Goal: Feedback & Contribution: Leave review/rating

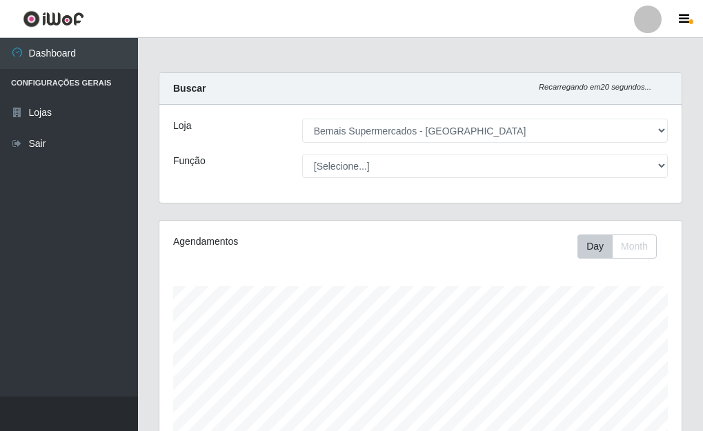
select select "249"
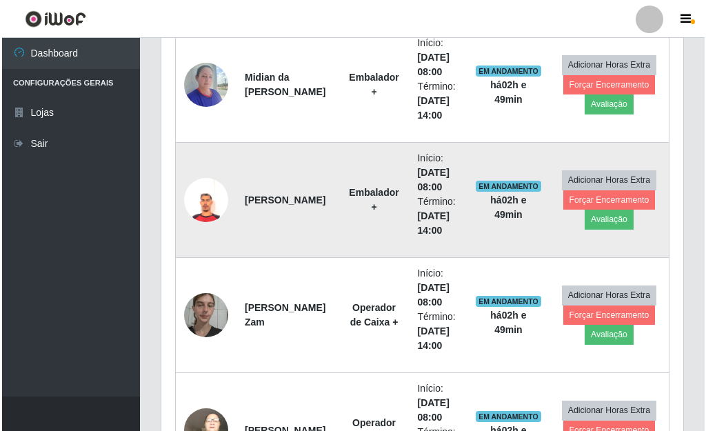
scroll to position [1067, 0]
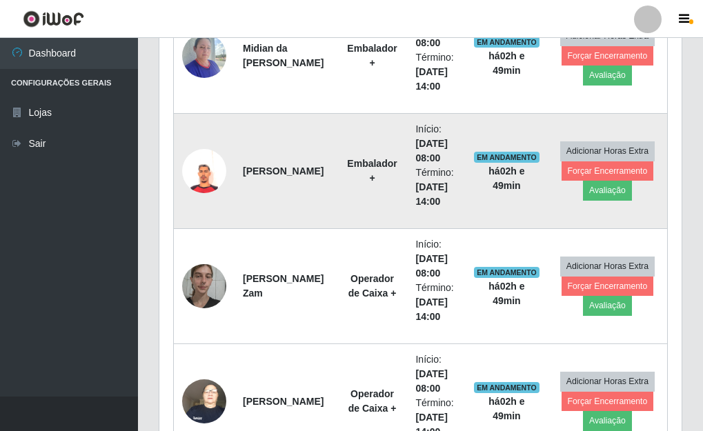
click at [195, 170] on img at bounding box center [204, 171] width 44 height 44
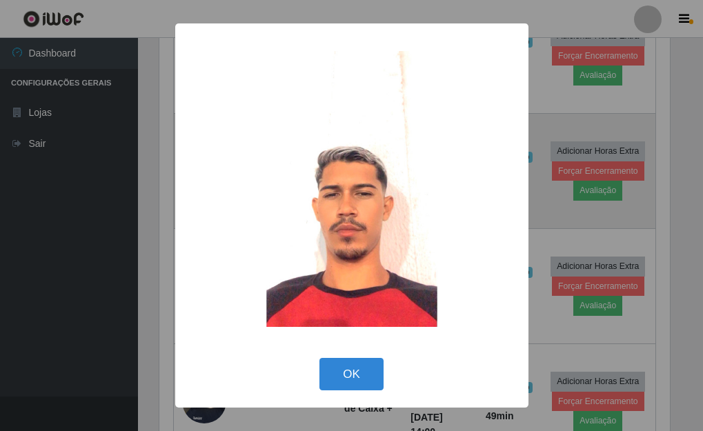
scroll to position [286, 514]
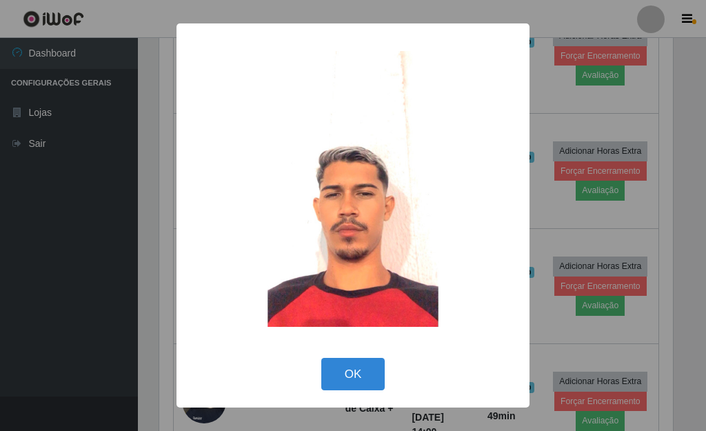
click at [574, 131] on div "× OK Cancel" at bounding box center [353, 215] width 706 height 431
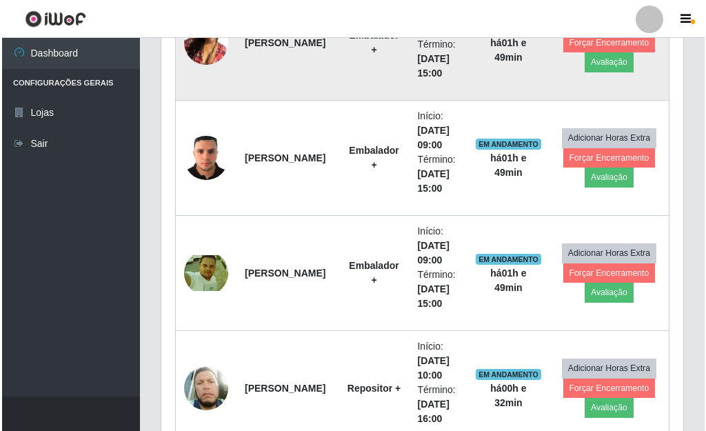
scroll to position [2033, 0]
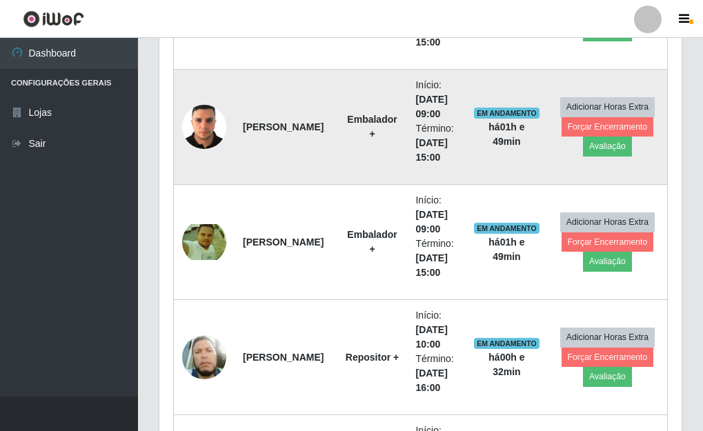
click at [212, 135] on img at bounding box center [204, 126] width 44 height 59
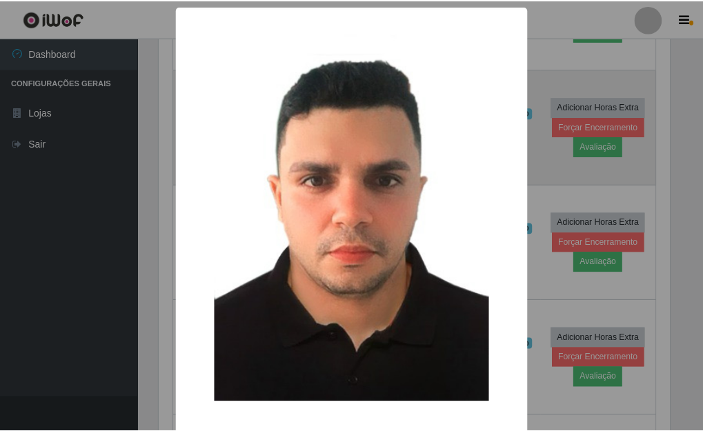
scroll to position [286, 514]
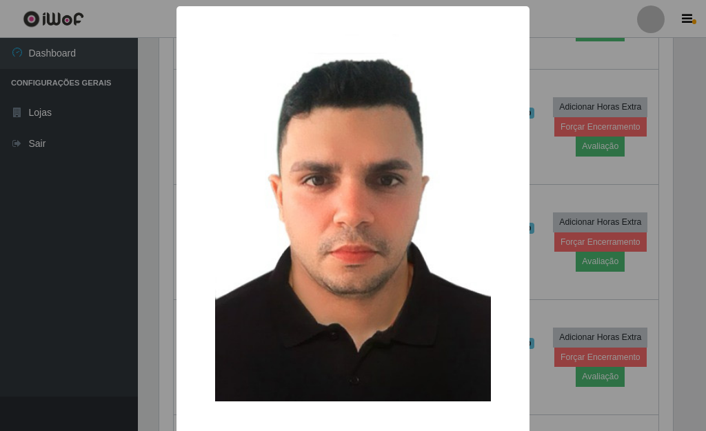
click at [609, 69] on div "× OK Cancel" at bounding box center [353, 215] width 706 height 431
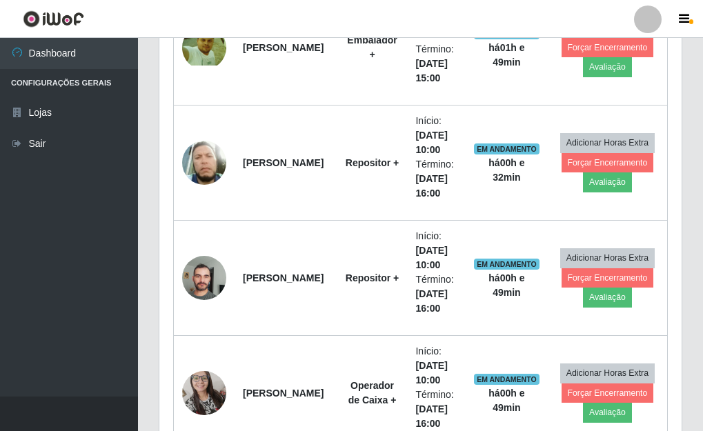
scroll to position [2240, 0]
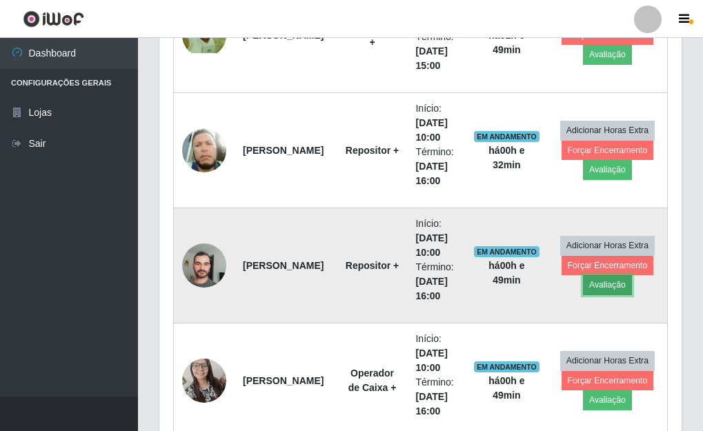
click at [599, 290] on button "Avaliação" at bounding box center [607, 284] width 49 height 19
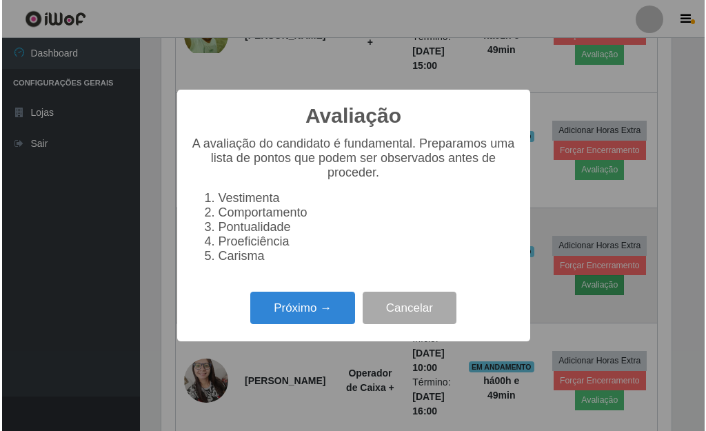
scroll to position [286, 514]
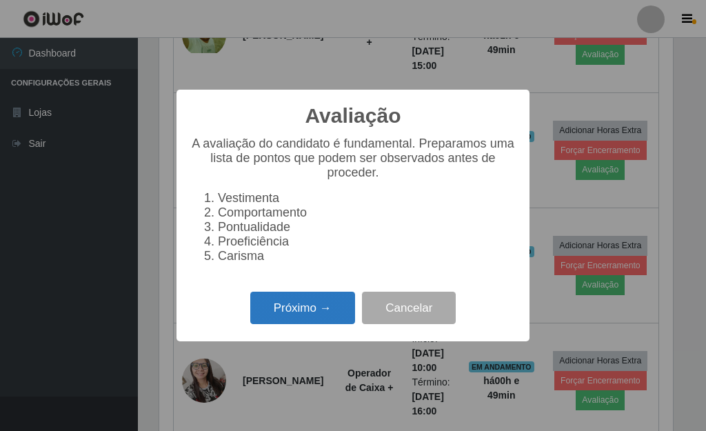
click at [295, 324] on button "Próximo →" at bounding box center [302, 308] width 105 height 32
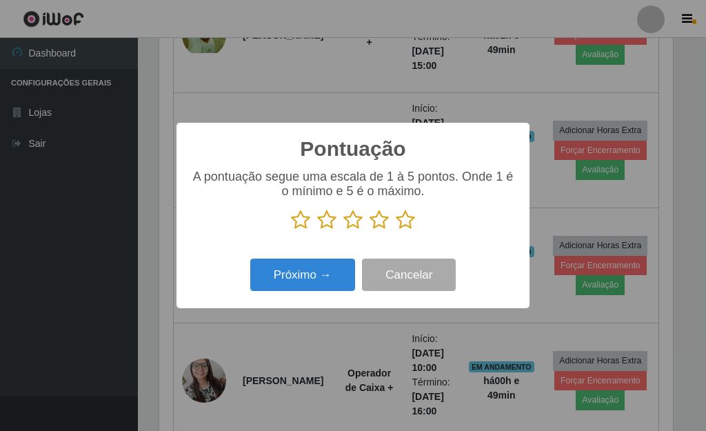
scroll to position [689515, 689288]
click at [352, 223] on icon at bounding box center [353, 220] width 19 height 21
click at [344, 230] on input "radio" at bounding box center [344, 230] width 0 height 0
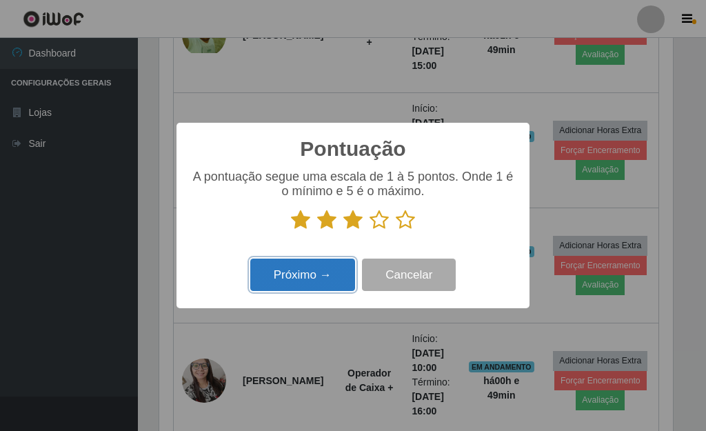
click at [299, 275] on button "Próximo →" at bounding box center [302, 275] width 105 height 32
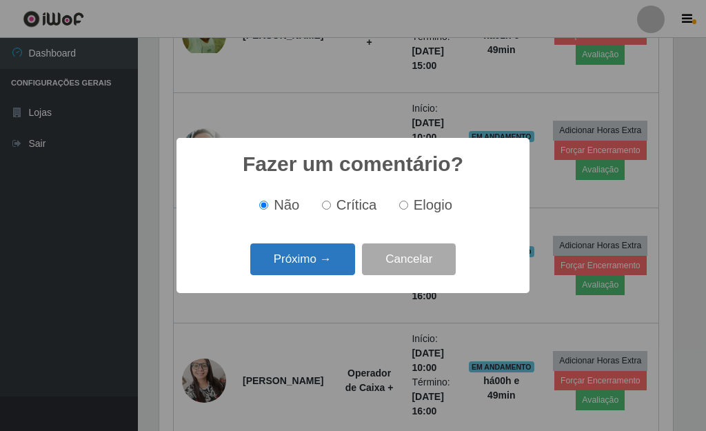
click at [312, 264] on button "Próximo →" at bounding box center [302, 259] width 105 height 32
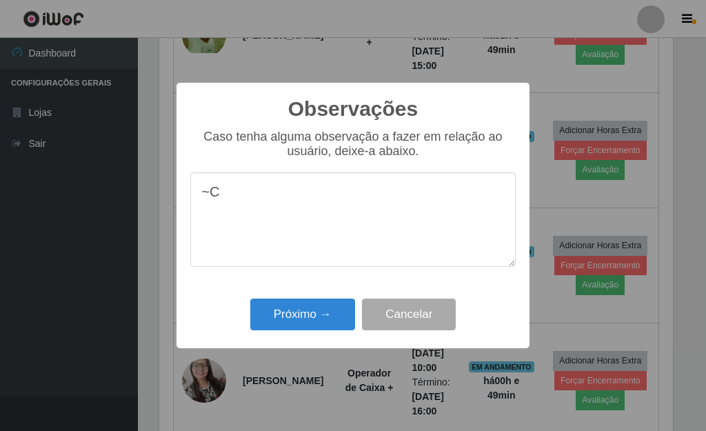
type textarea "~"
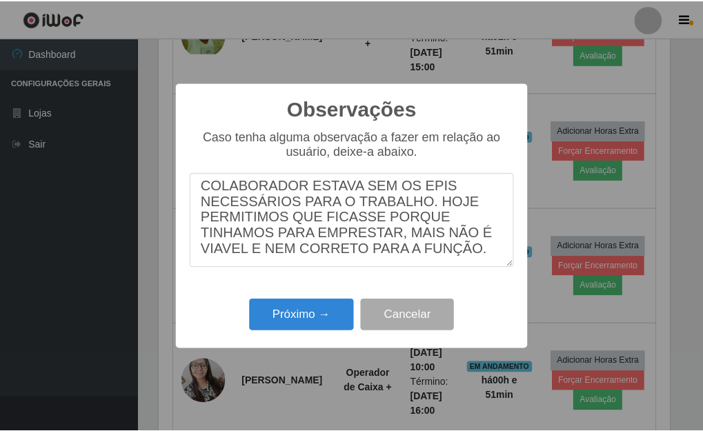
scroll to position [21, 0]
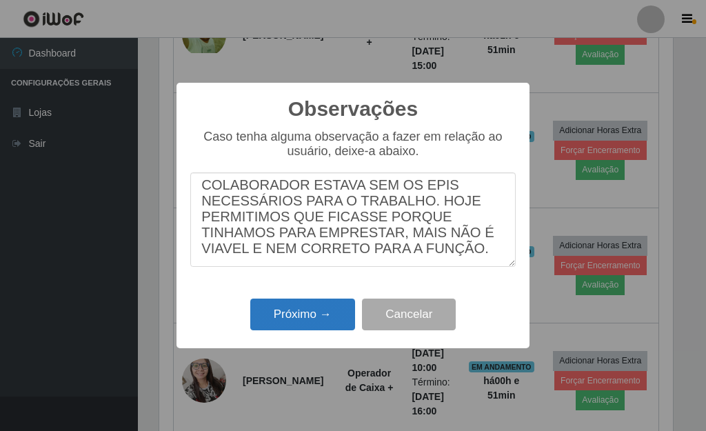
type textarea "COLABORADOR ESTAVA SEM OS EPIS NECESSÁRIOS PARA O TRABALHO. HOJE PERMITIMOS QUE…"
click at [310, 315] on button "Próximo →" at bounding box center [302, 315] width 105 height 32
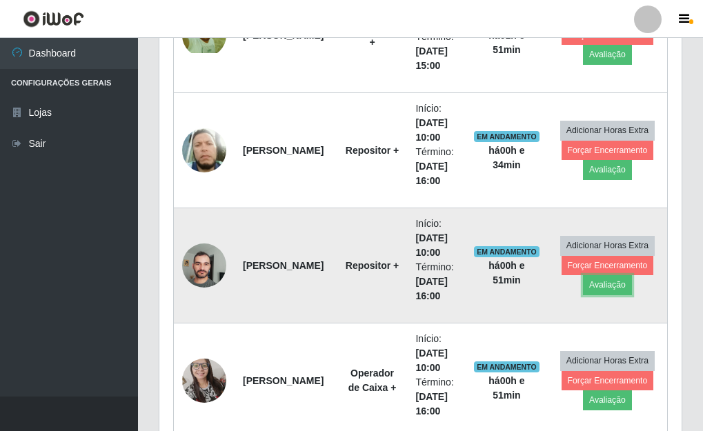
scroll to position [286, 522]
